Goal: Navigation & Orientation: Find specific page/section

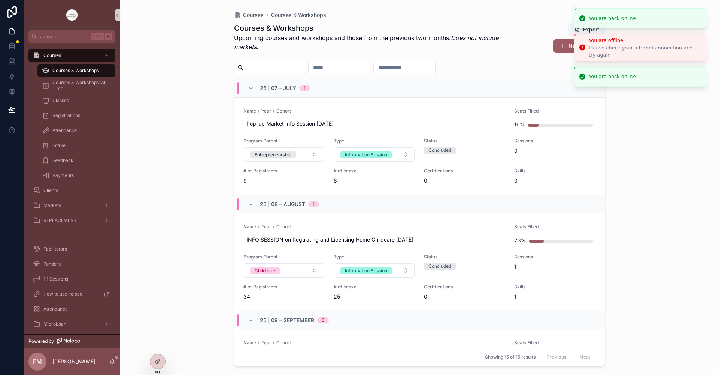
click at [575, 9] on line "Close toast" at bounding box center [575, 10] width 2 height 2
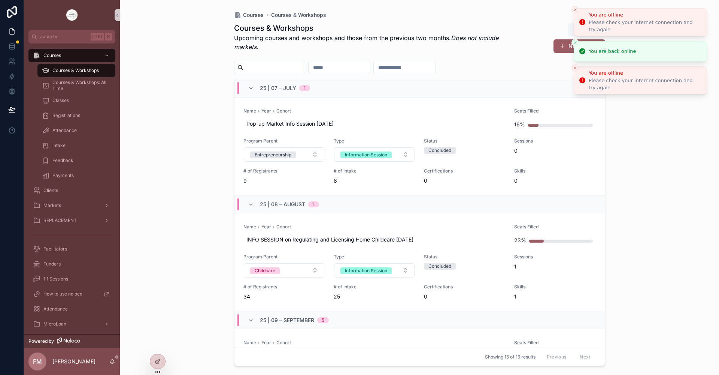
click at [575, 9] on line "Close toast" at bounding box center [575, 10] width 2 height 2
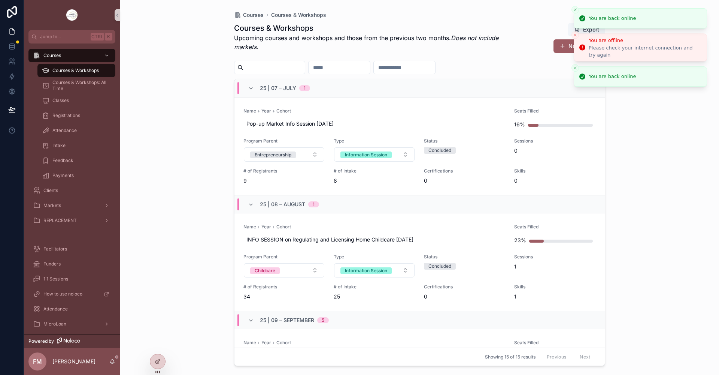
click at [575, 9] on line "Close toast" at bounding box center [575, 10] width 2 height 2
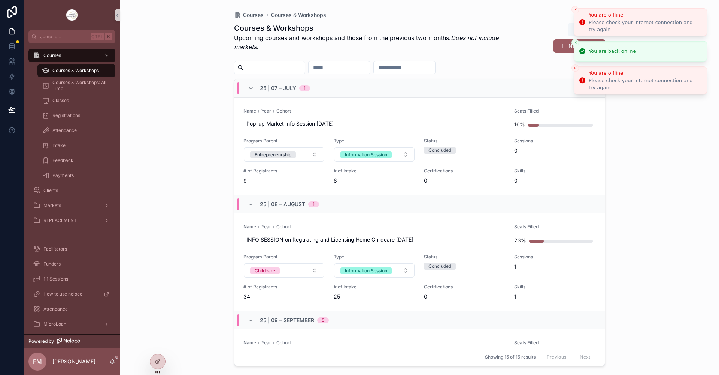
click at [575, 9] on line "Close toast" at bounding box center [575, 10] width 2 height 2
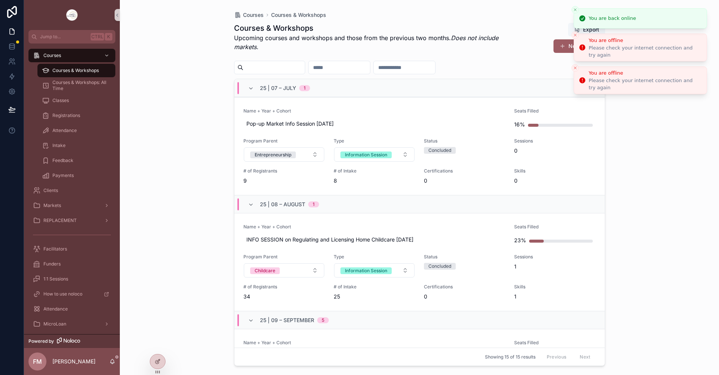
click at [575, 9] on line "Close toast" at bounding box center [575, 10] width 2 height 2
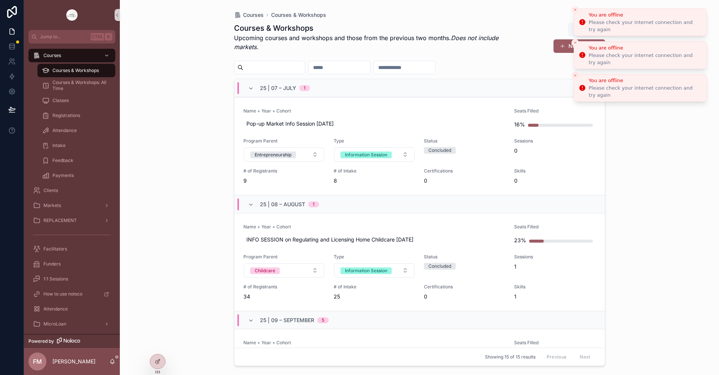
click at [575, 9] on line "Close toast" at bounding box center [575, 10] width 2 height 2
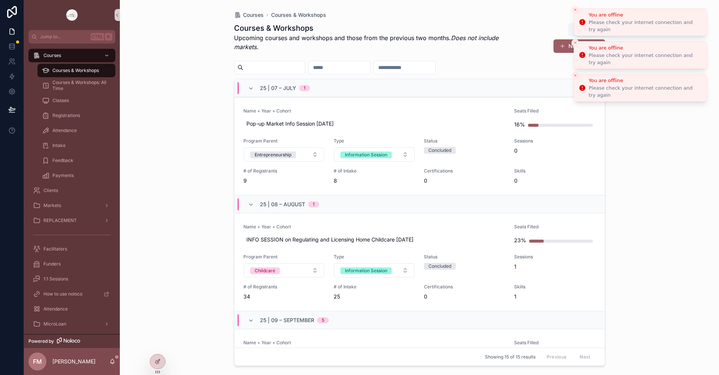
click at [575, 9] on line "Close toast" at bounding box center [575, 10] width 2 height 2
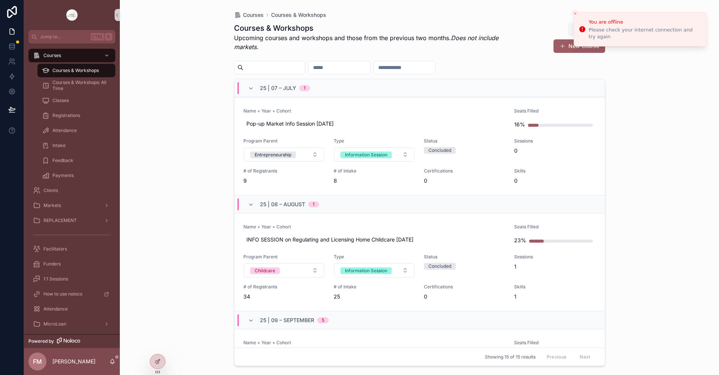
click at [575, 10] on button "Close toast" at bounding box center [575, 13] width 7 height 7
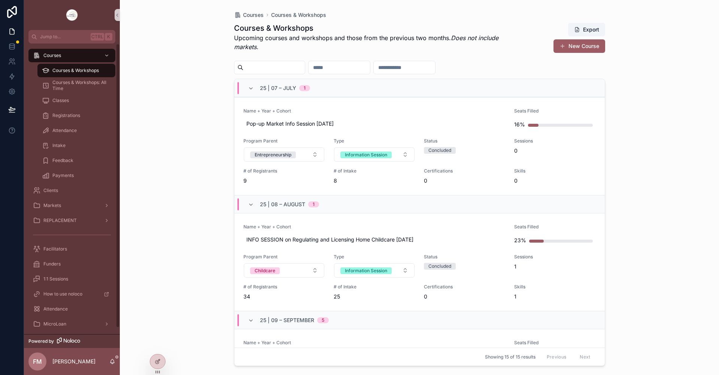
click at [94, 68] on span "Courses & Workshops" at bounding box center [75, 70] width 46 height 6
